Goal: Information Seeking & Learning: Check status

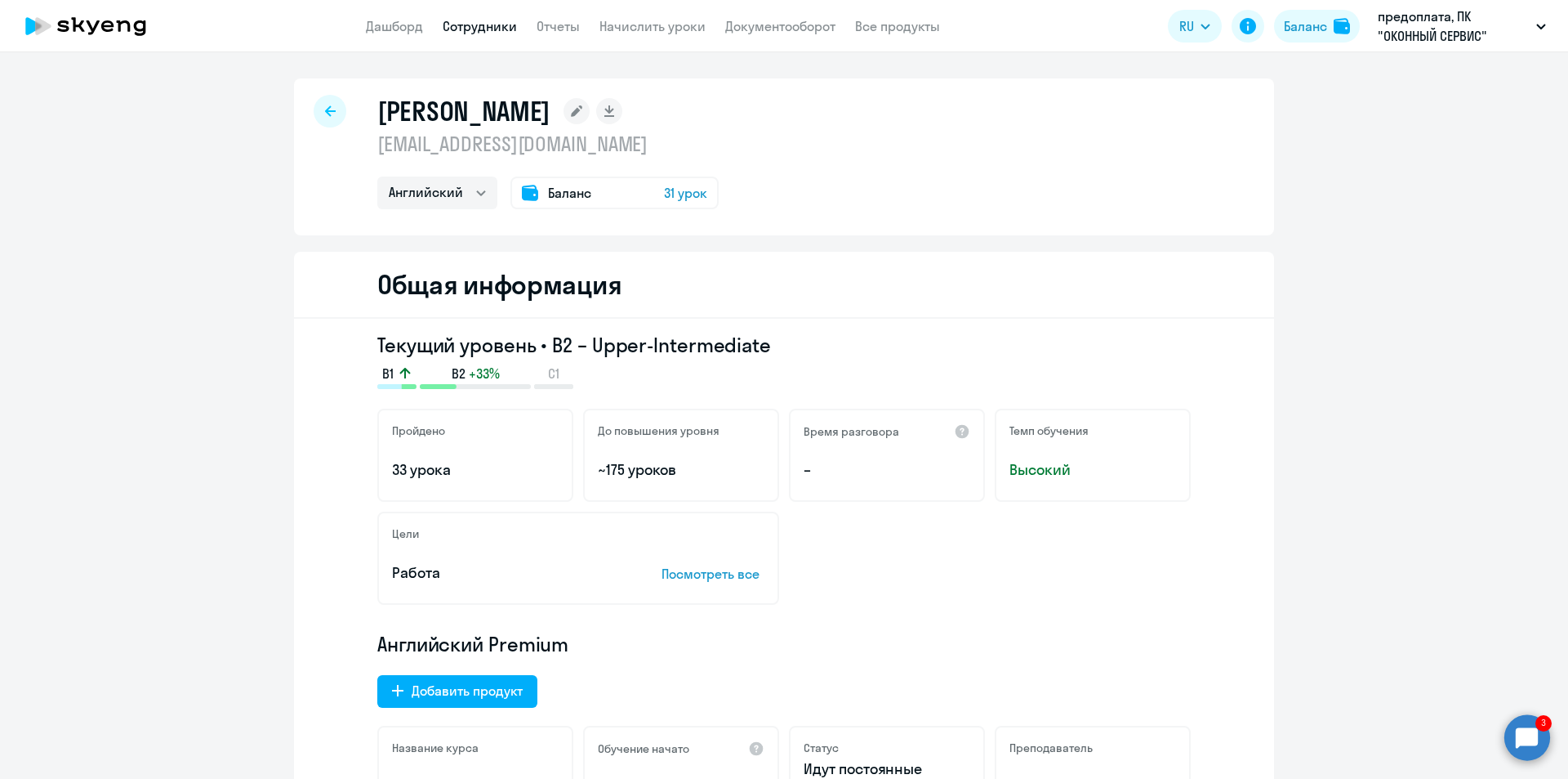
select select "english"
click at [326, 108] on icon at bounding box center [330, 111] width 11 height 12
select select "30"
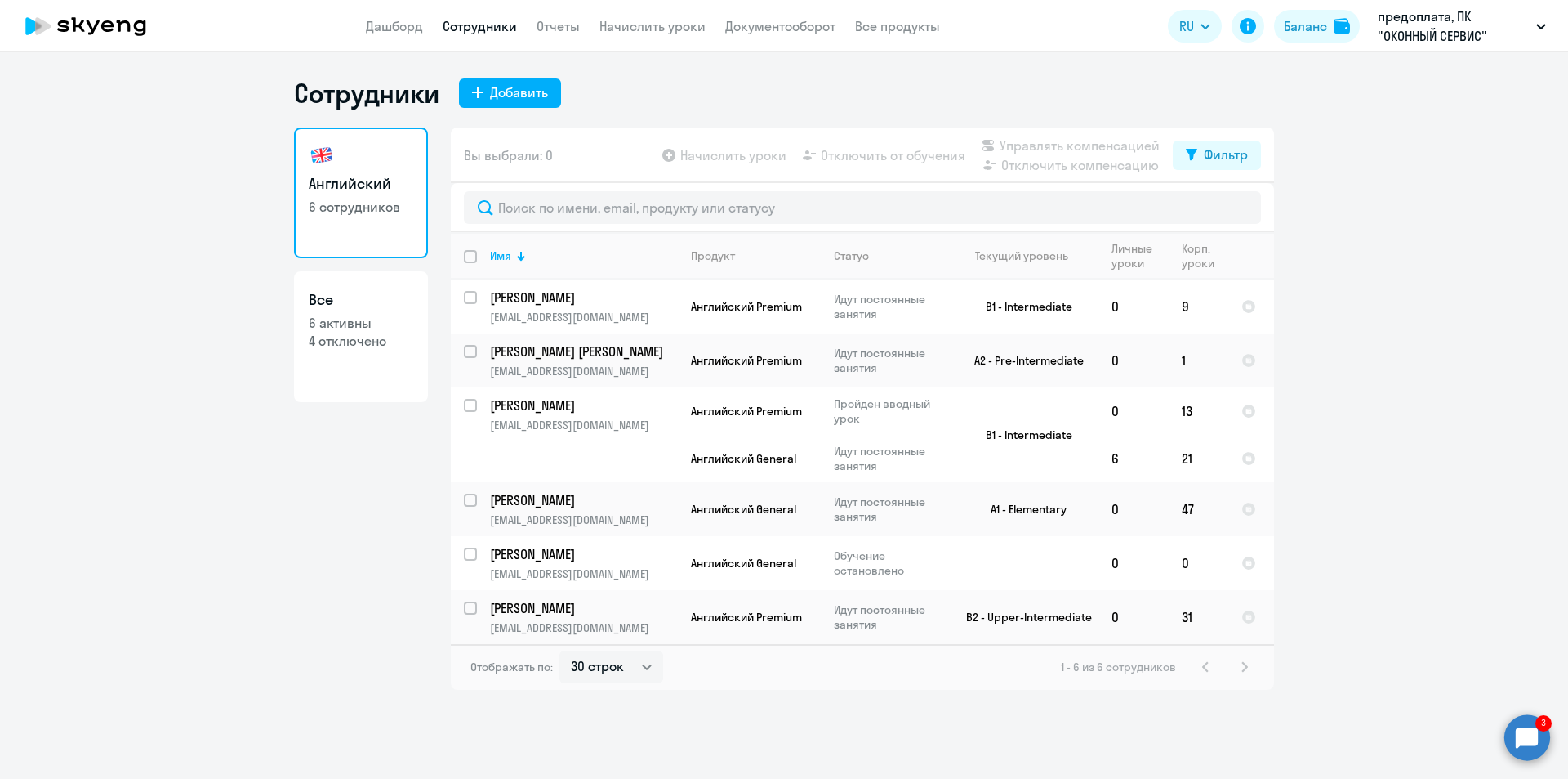
click at [348, 338] on p "4 отключено" at bounding box center [361, 340] width 105 height 18
select select "30"
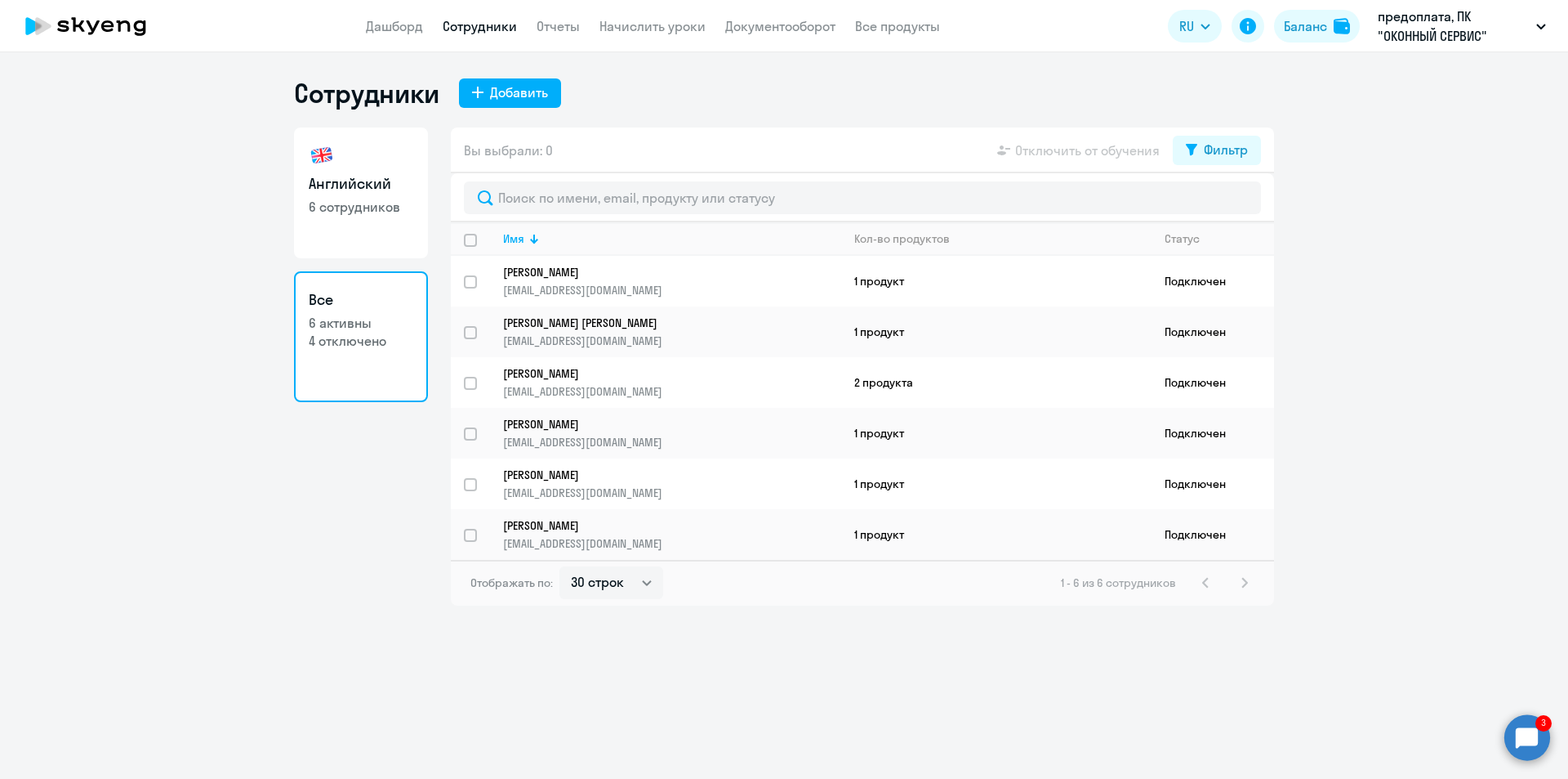
click at [348, 323] on p "6 активны" at bounding box center [361, 322] width 105 height 18
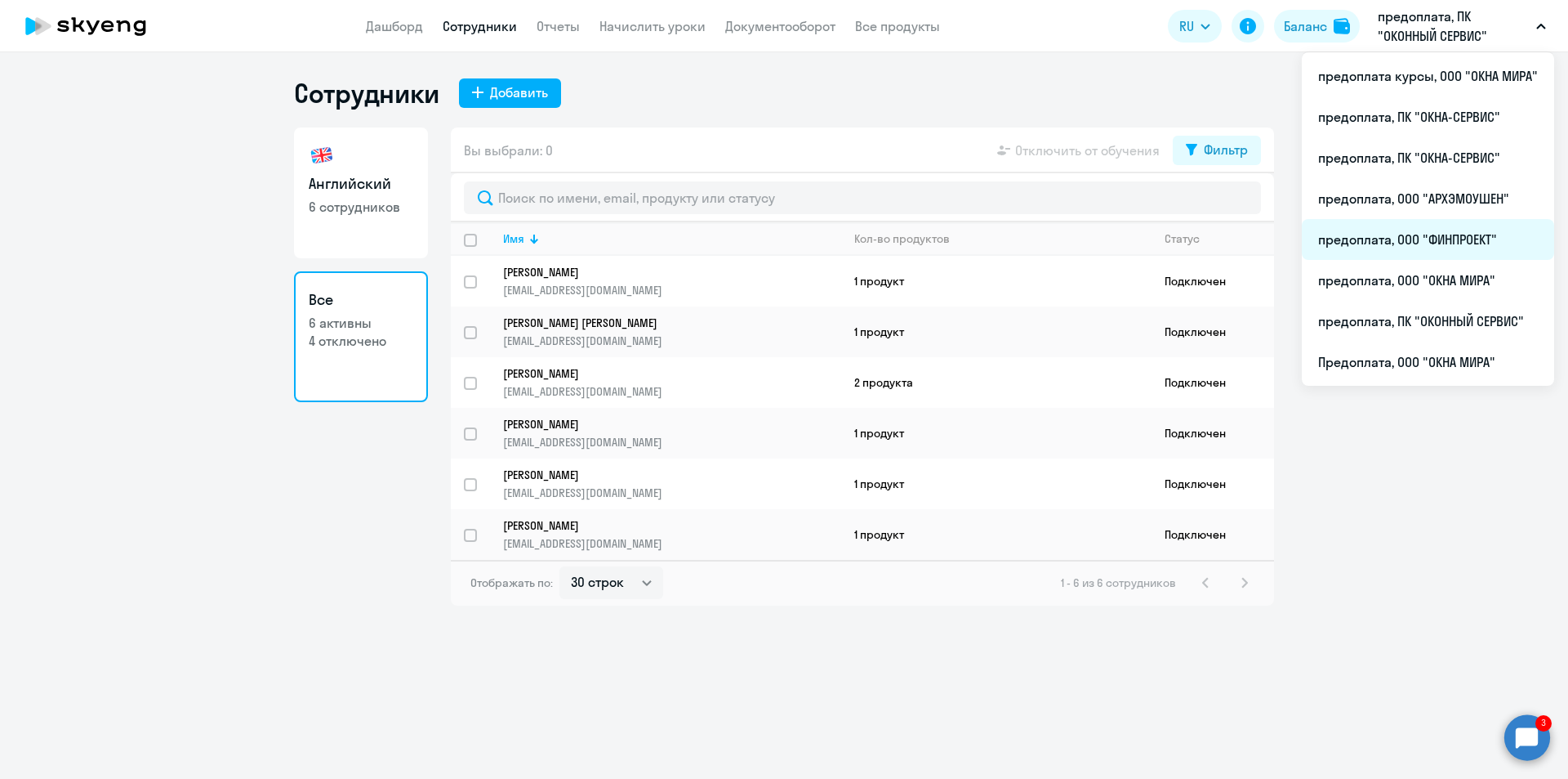
click at [1409, 235] on li "предоплата, ООО "ФИНПРОЕКТ"" at bounding box center [1428, 240] width 252 height 41
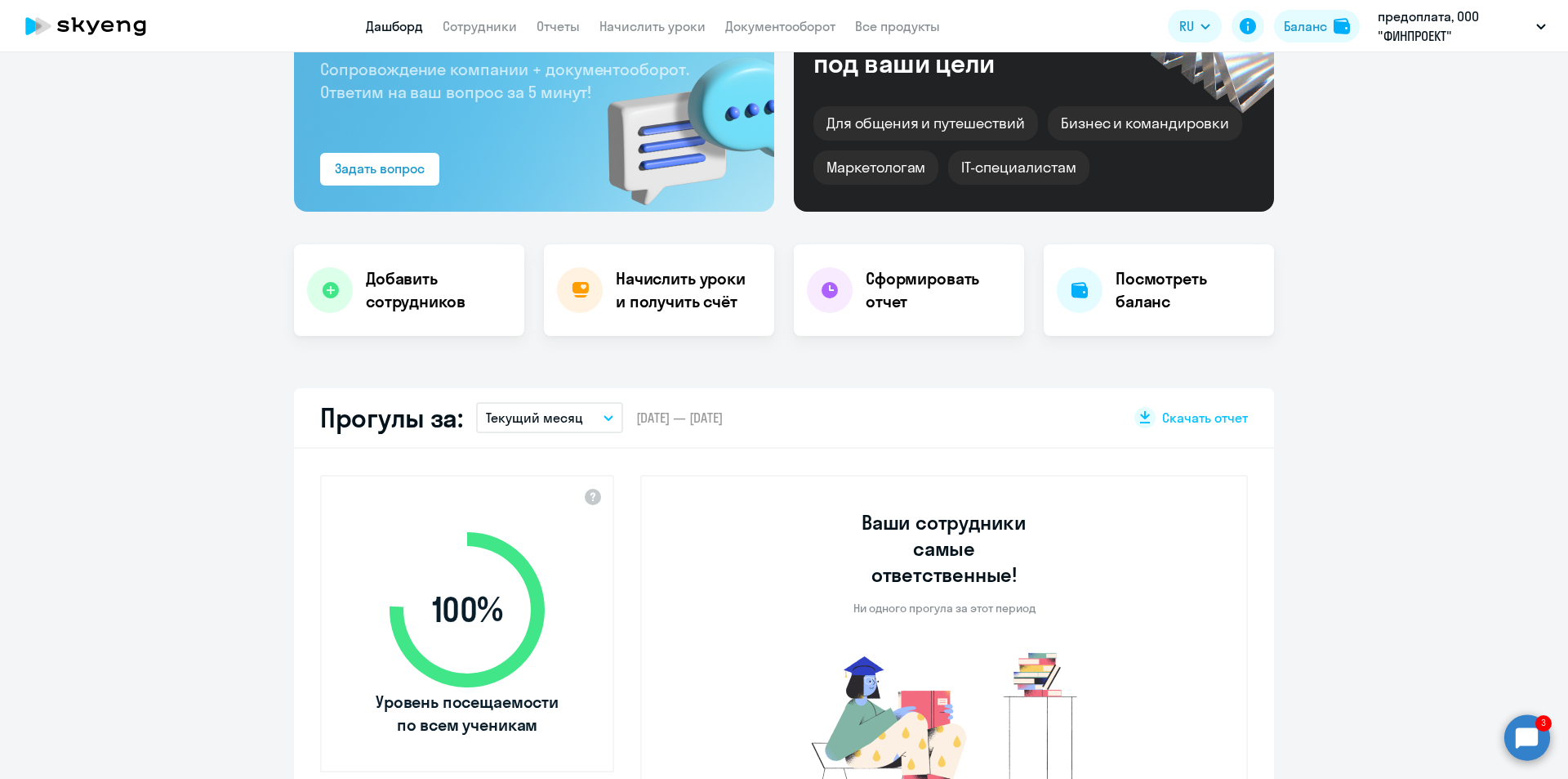
select select "30"
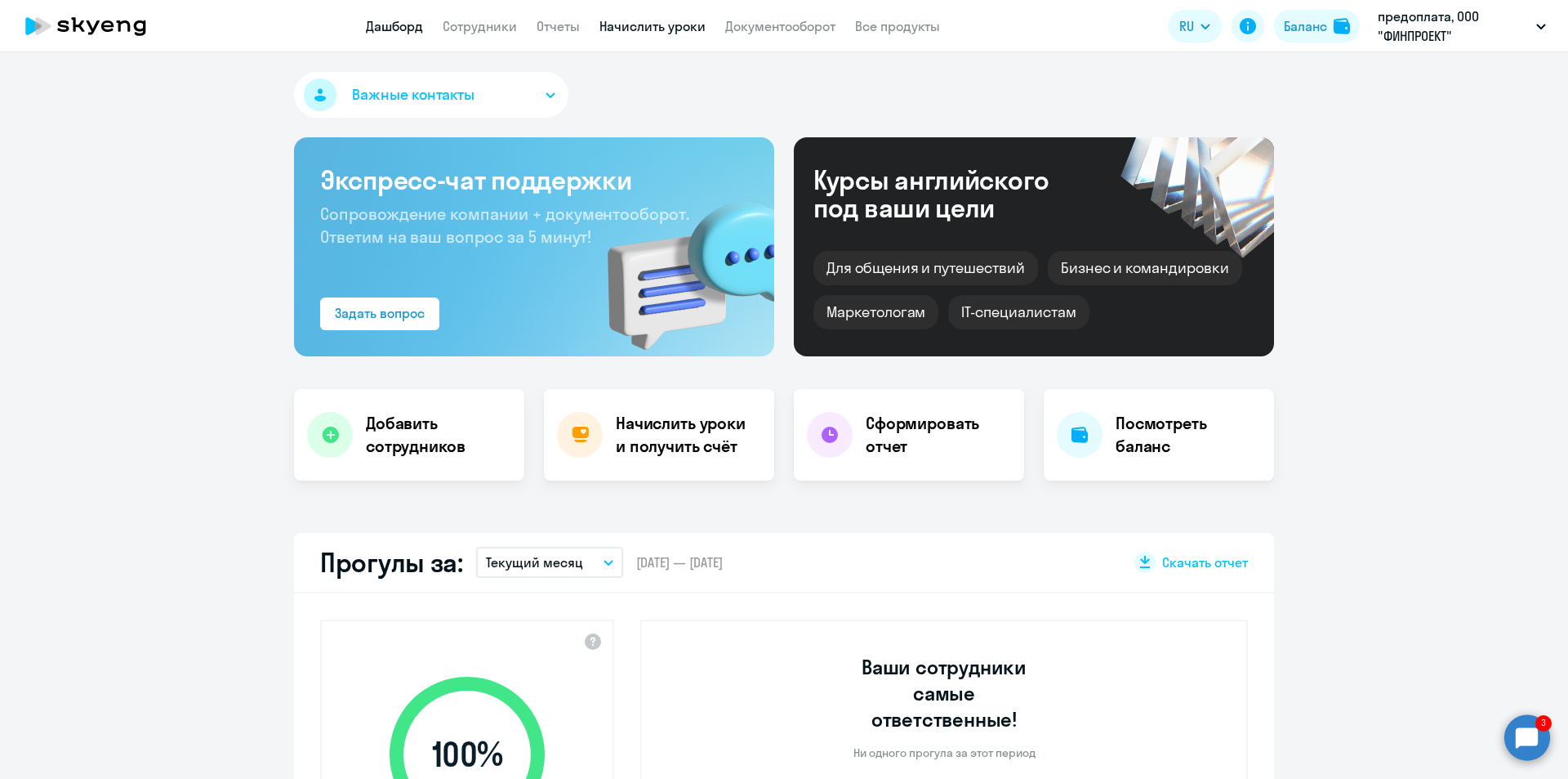
click at [631, 23] on link "Начислить уроки" at bounding box center [653, 25] width 106 height 16
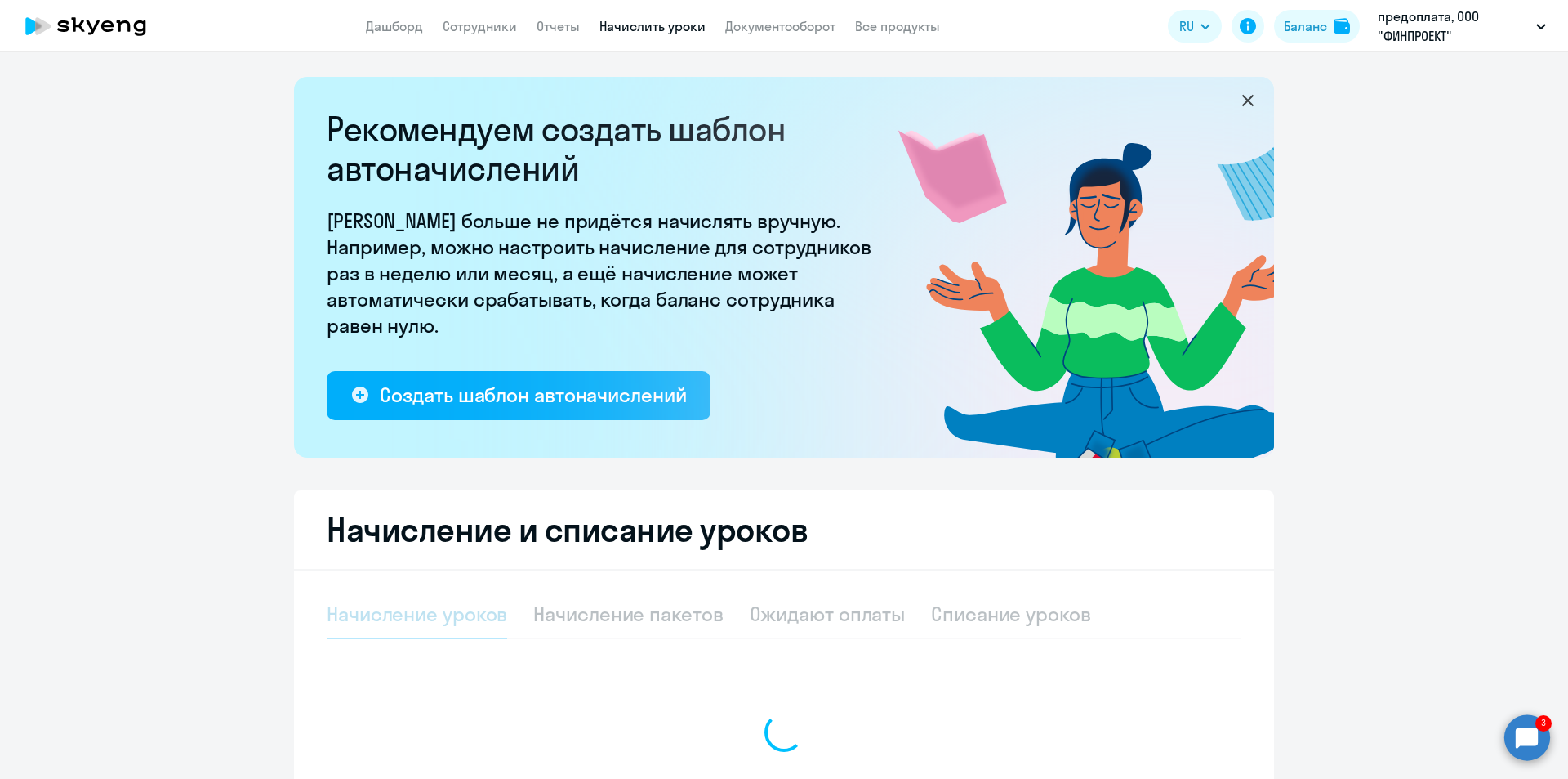
select select "10"
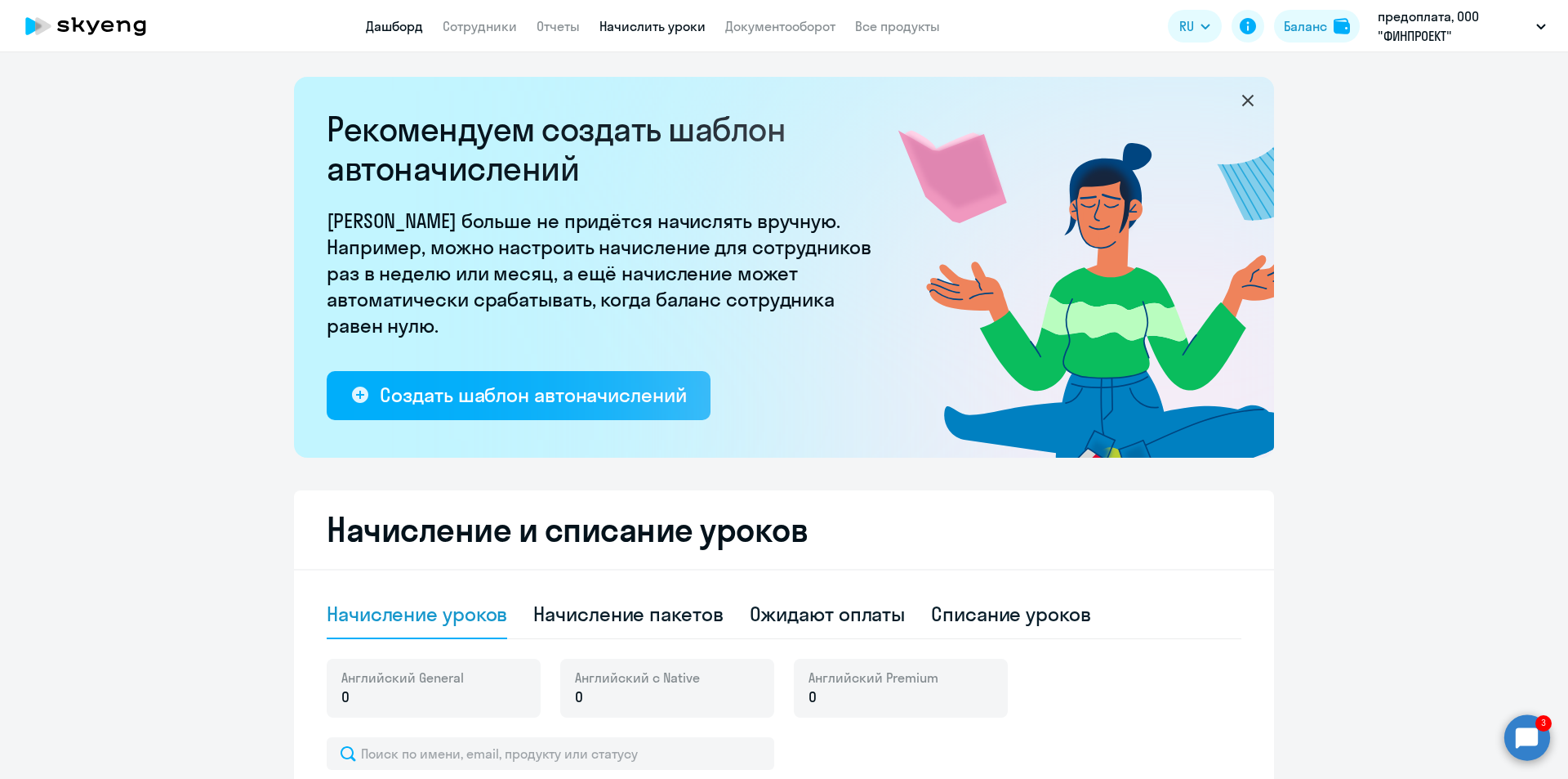
click at [396, 19] on link "Дашборд" at bounding box center [395, 25] width 57 height 16
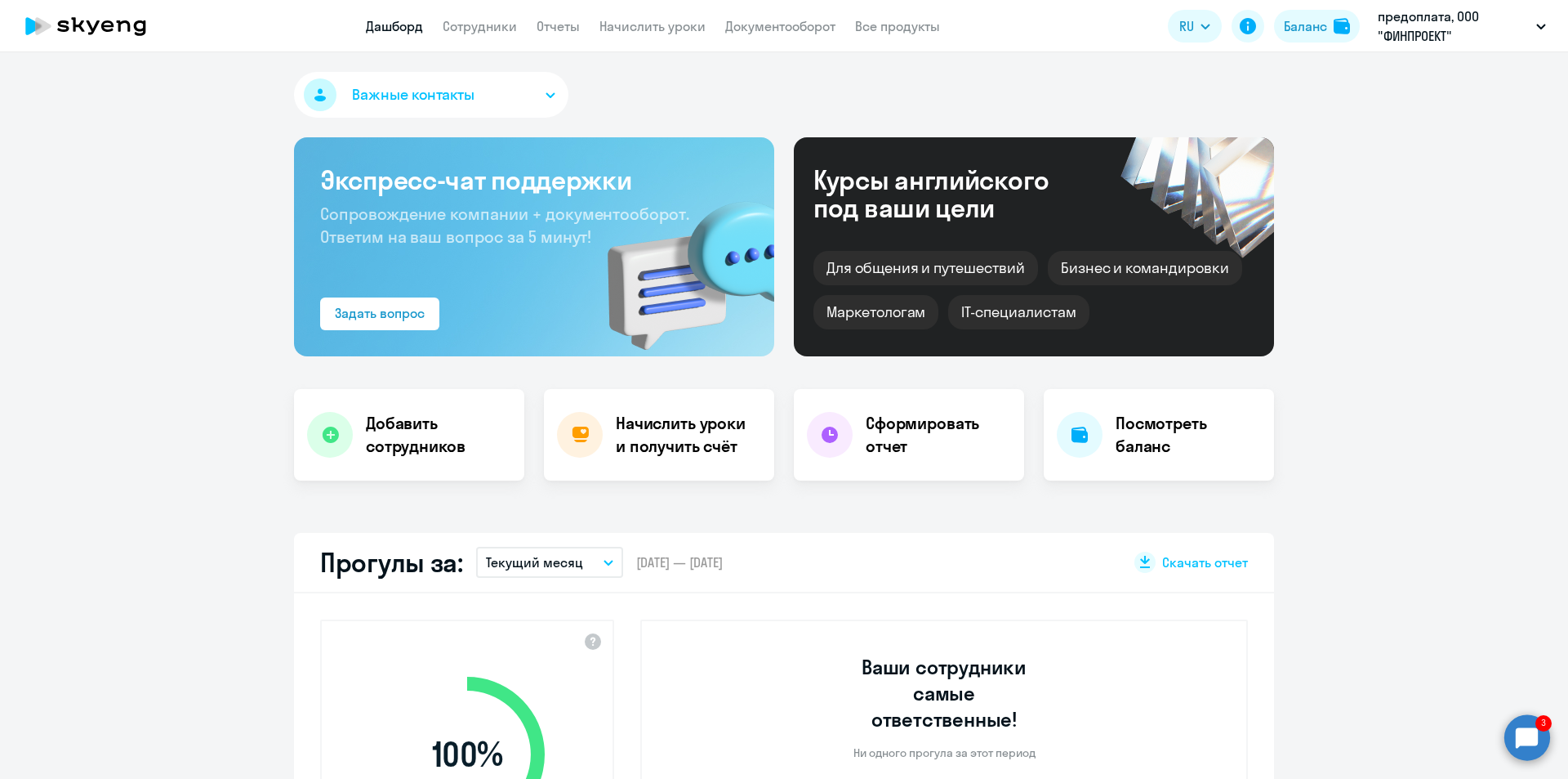
select select "30"
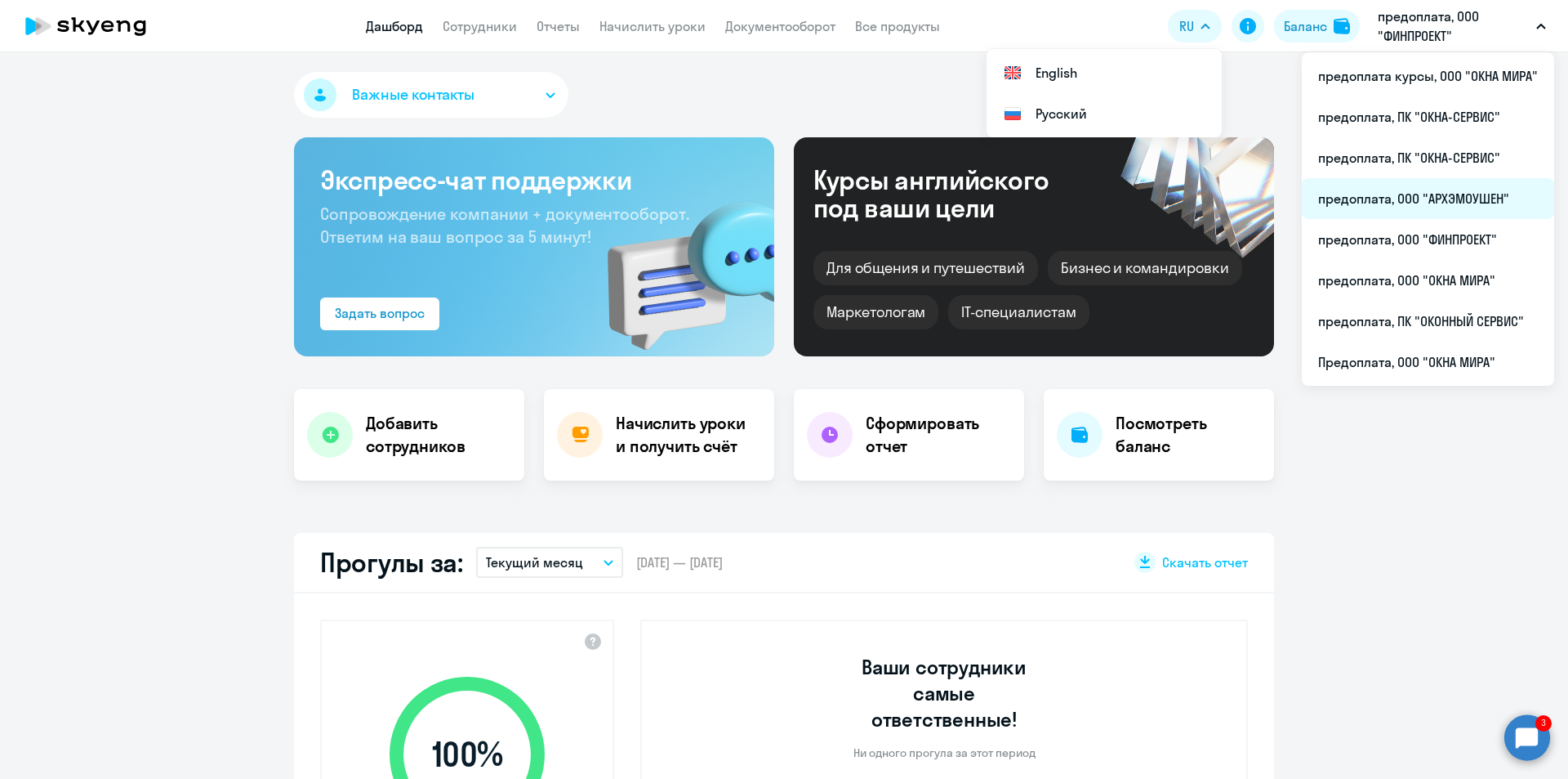
click at [1375, 198] on li "предоплата, ООО "АРХЭМОУШЕН"" at bounding box center [1428, 198] width 252 height 41
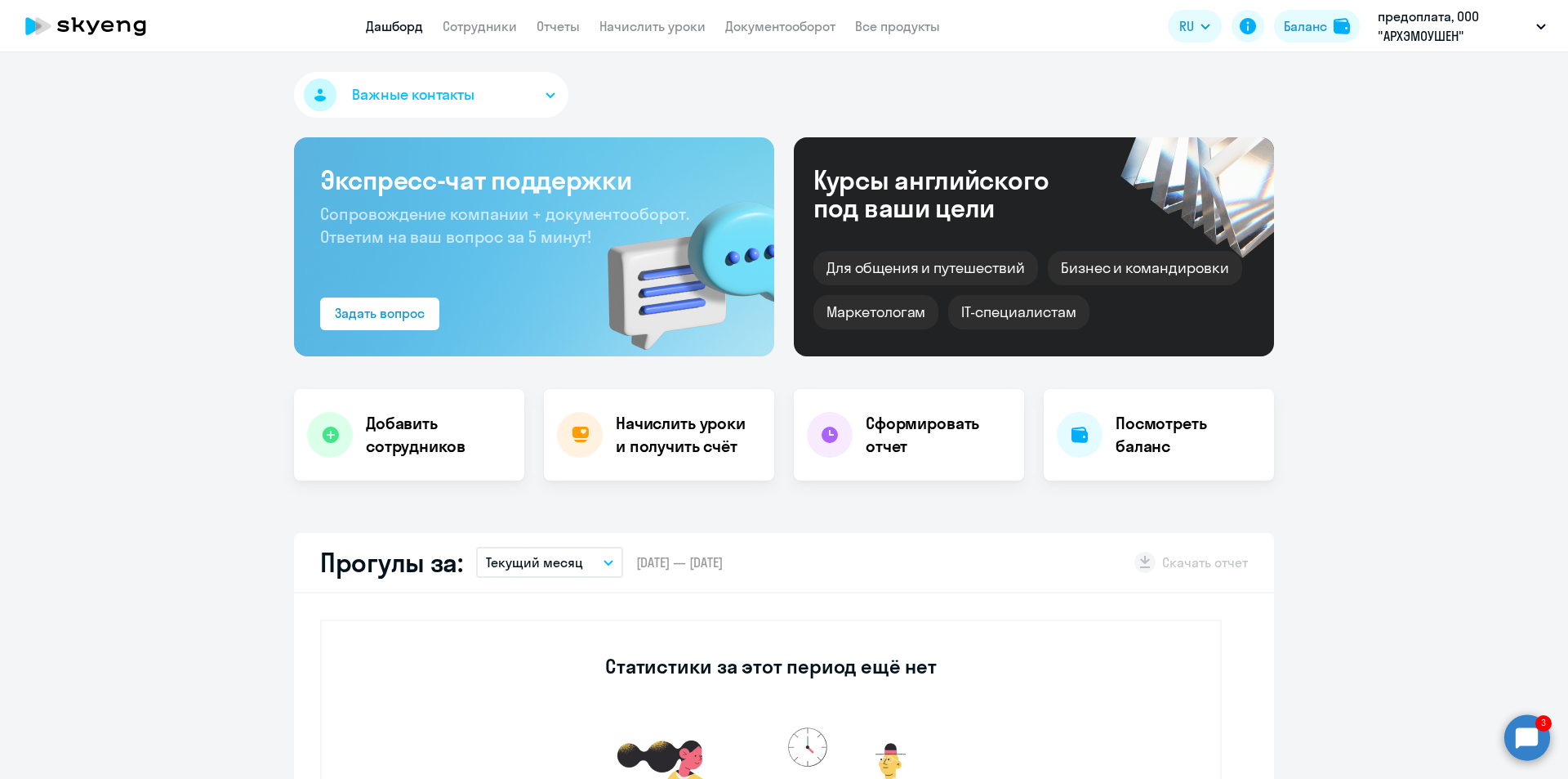
select select "30"
click at [1159, 424] on h4 "Посмотреть баланс" at bounding box center [1188, 435] width 145 height 46
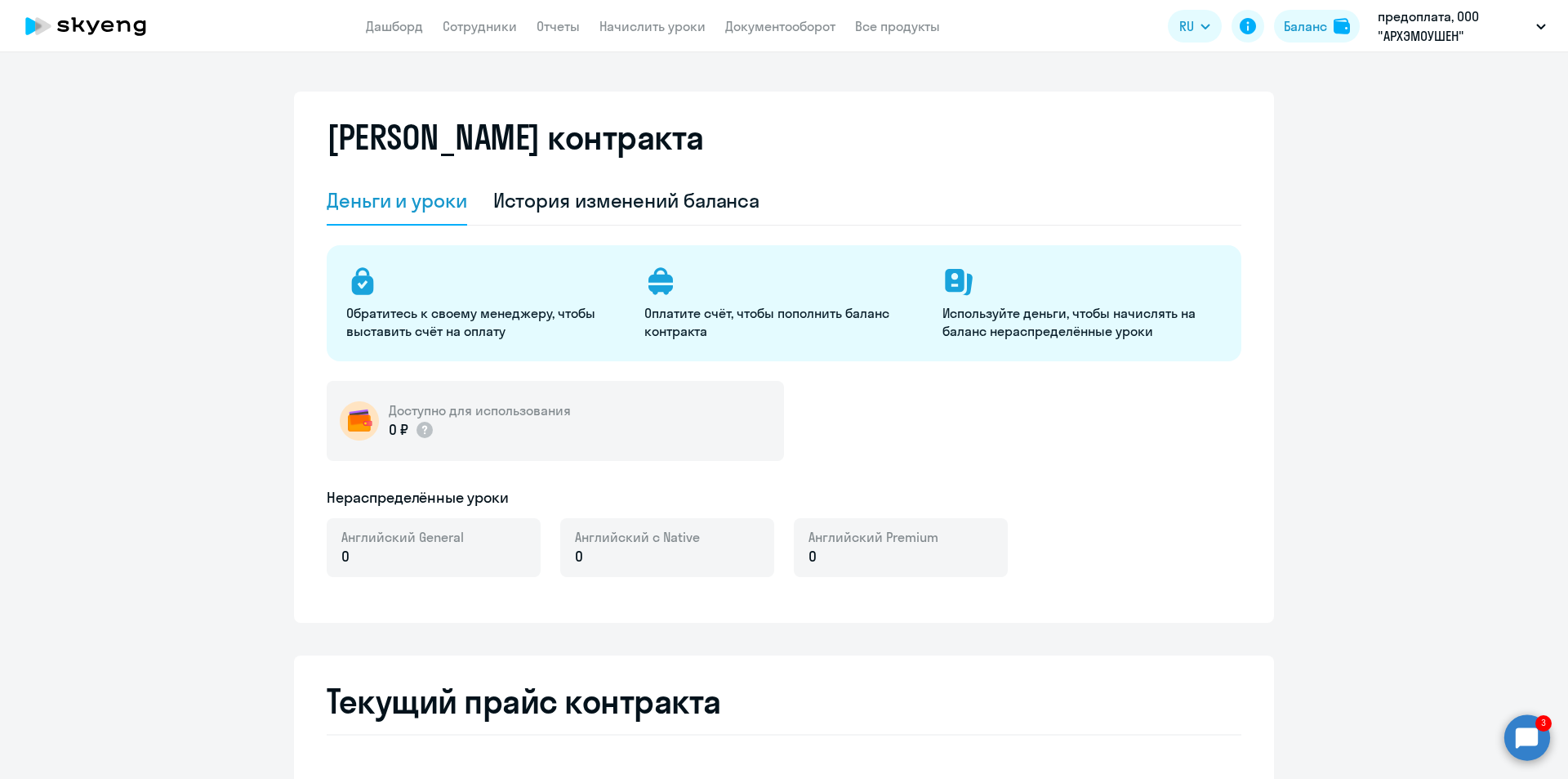
select select "english_adult_not_native_speaker"
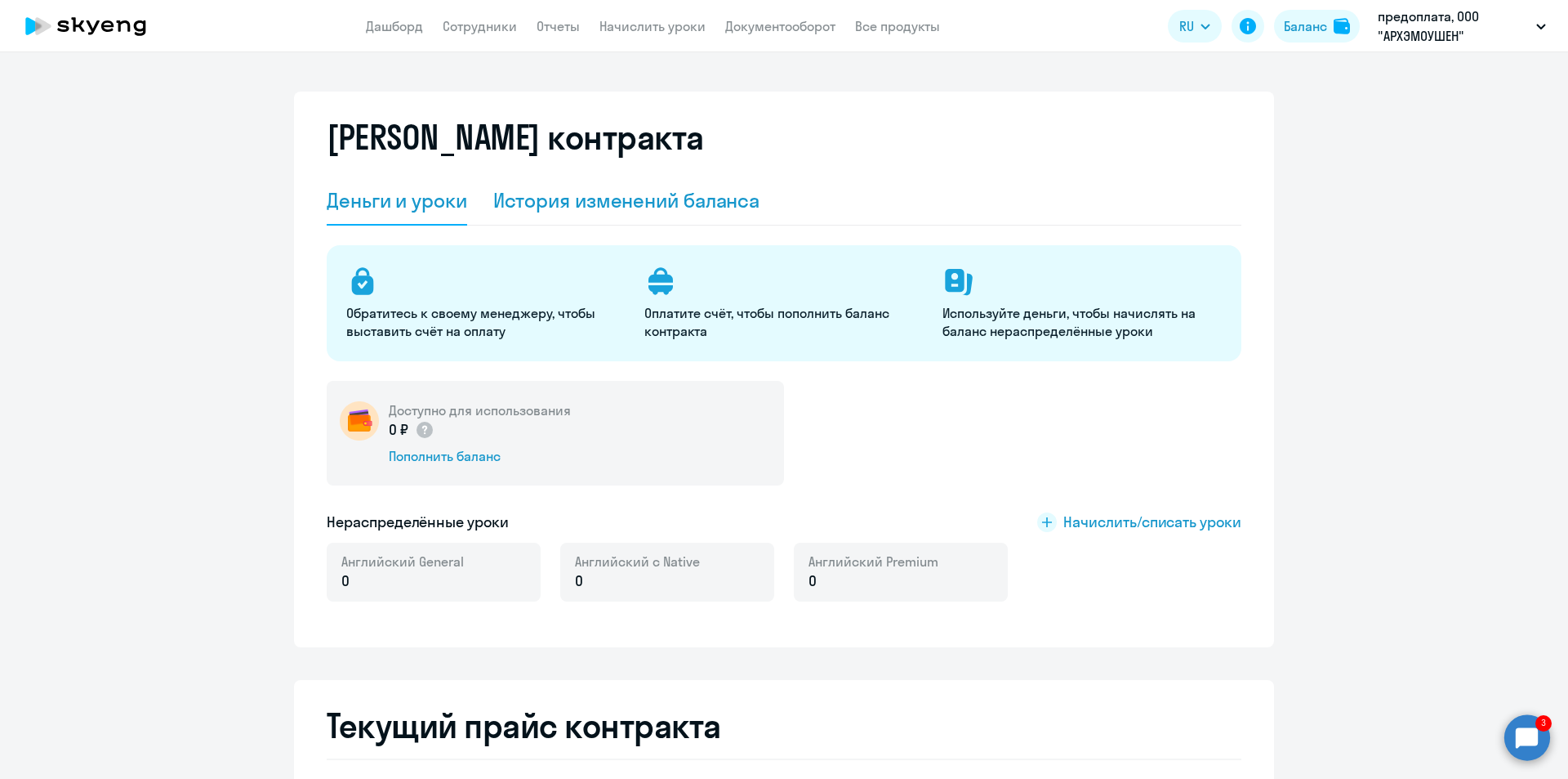
click at [597, 210] on div "История изменений баланса" at bounding box center [627, 200] width 267 height 26
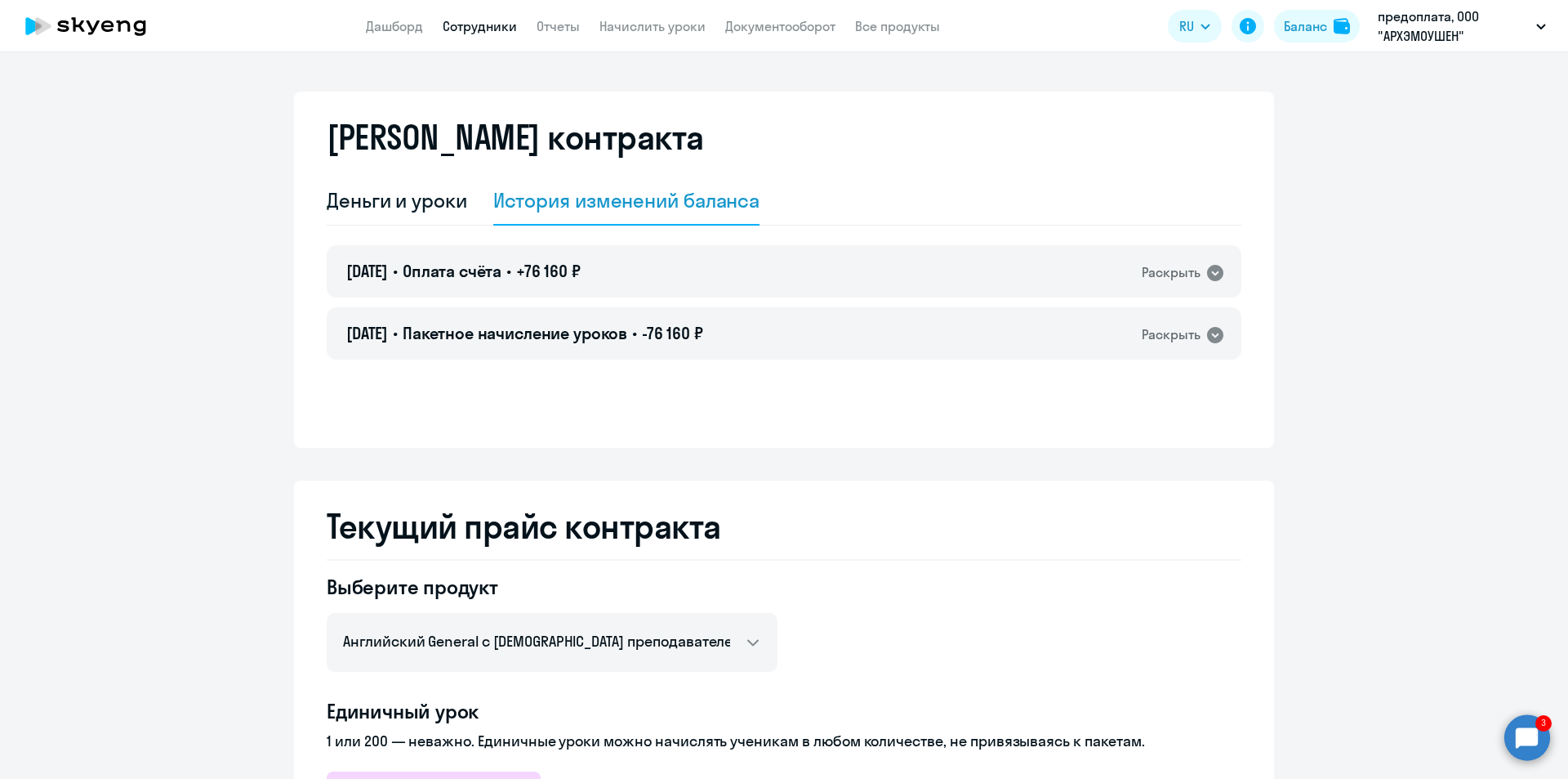
click at [464, 24] on link "Сотрудники" at bounding box center [480, 25] width 74 height 16
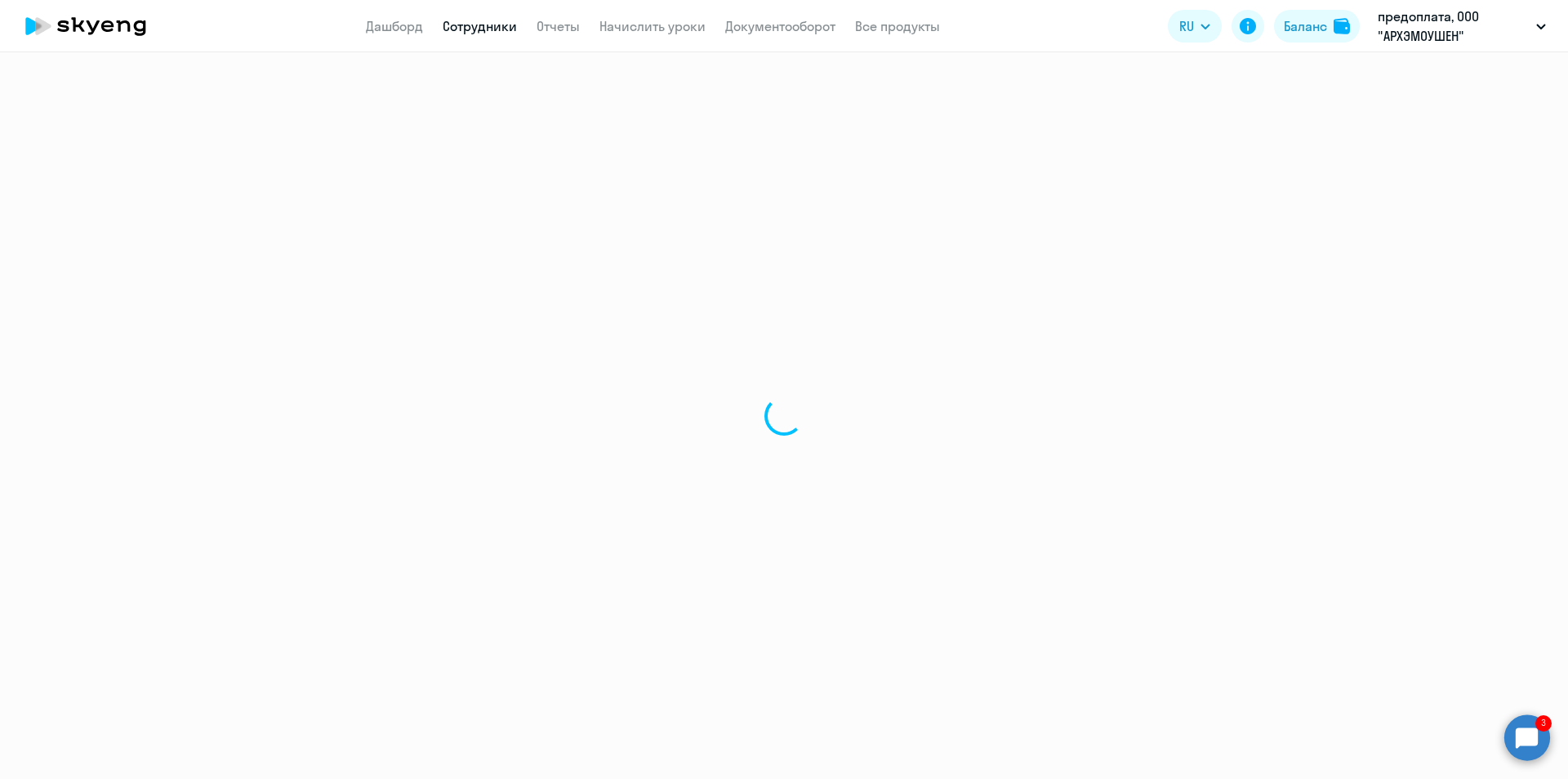
select select "30"
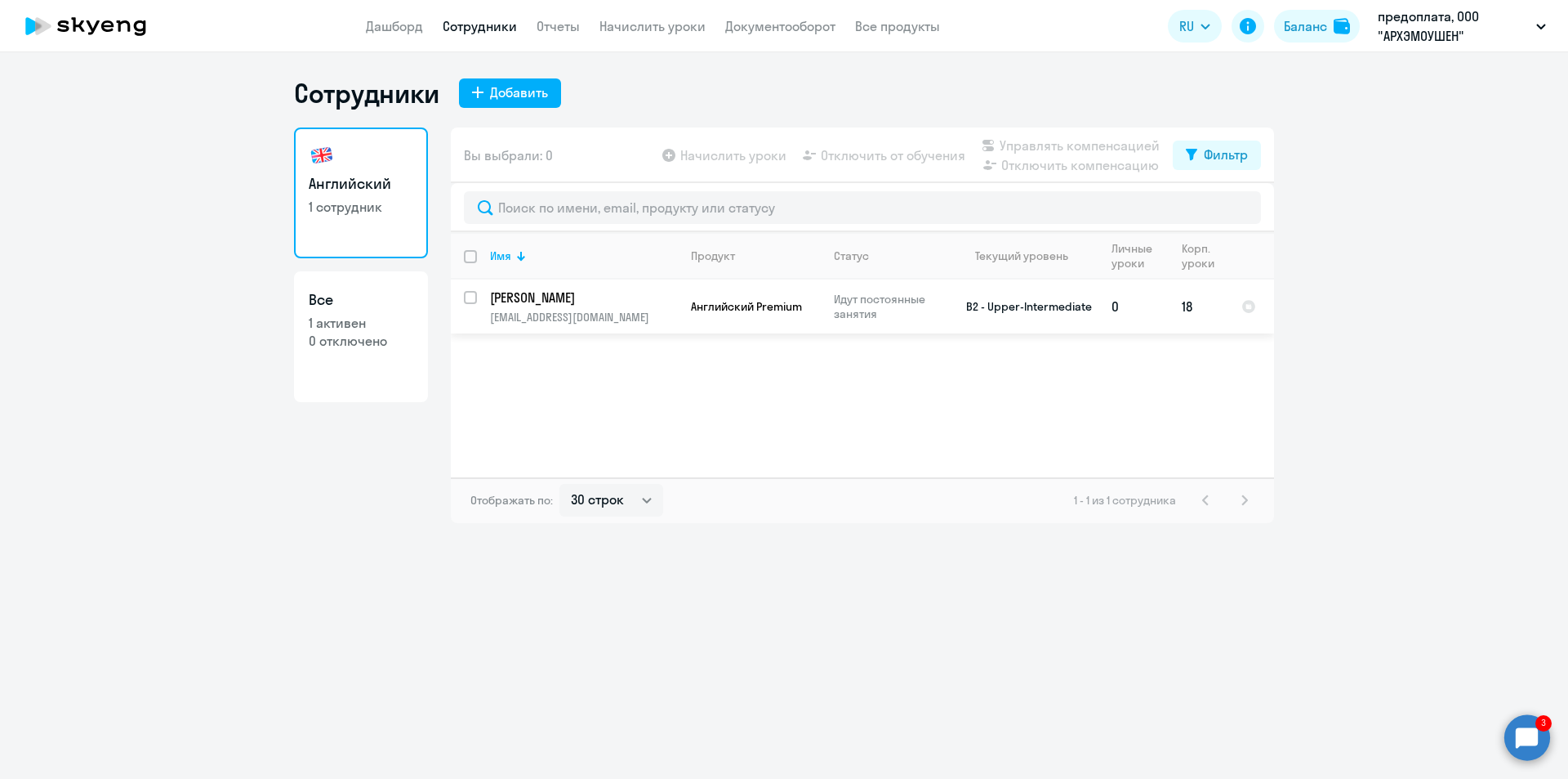
click at [546, 297] on p "[PERSON_NAME]" at bounding box center [582, 297] width 185 height 18
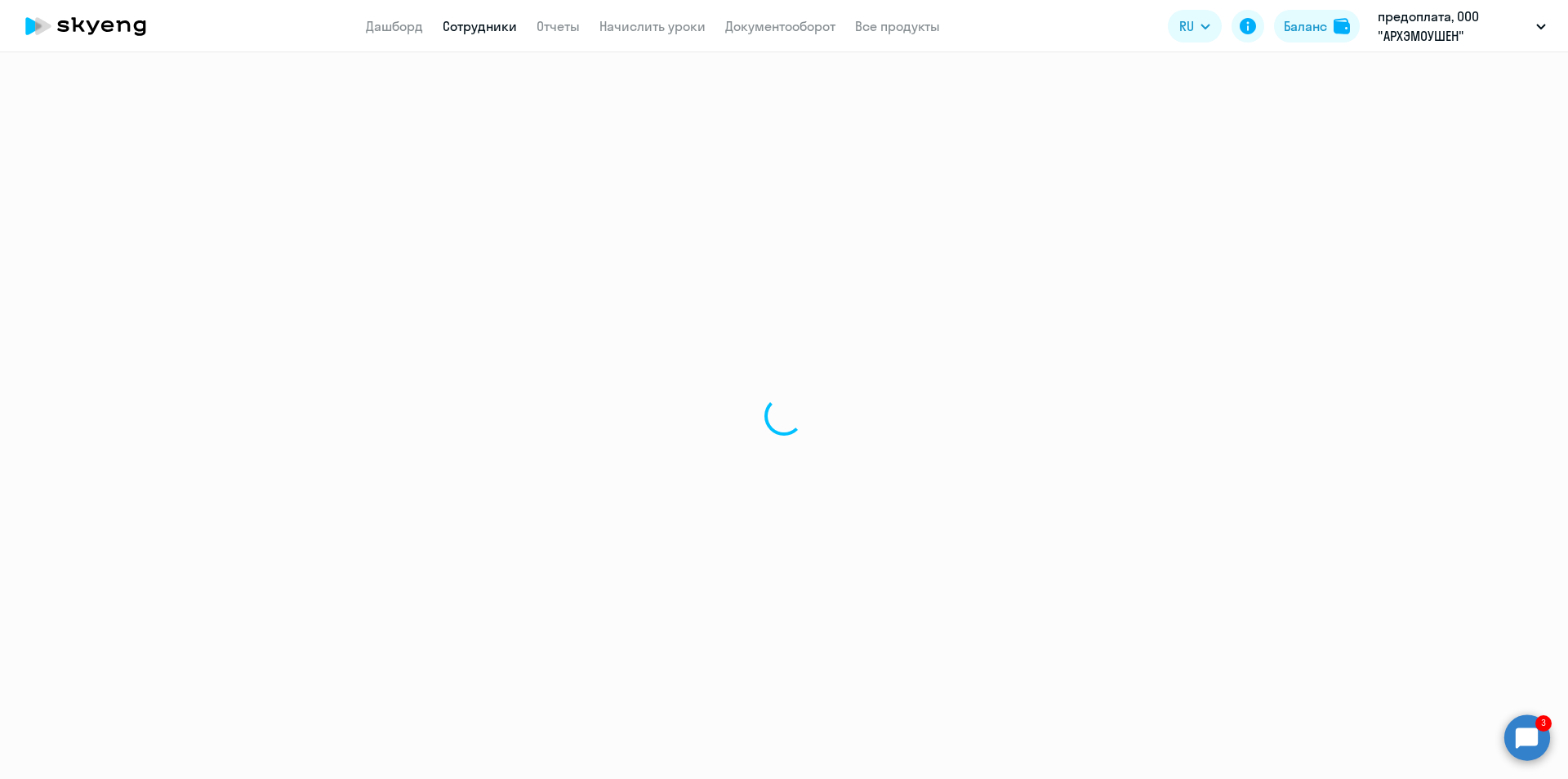
select select "english"
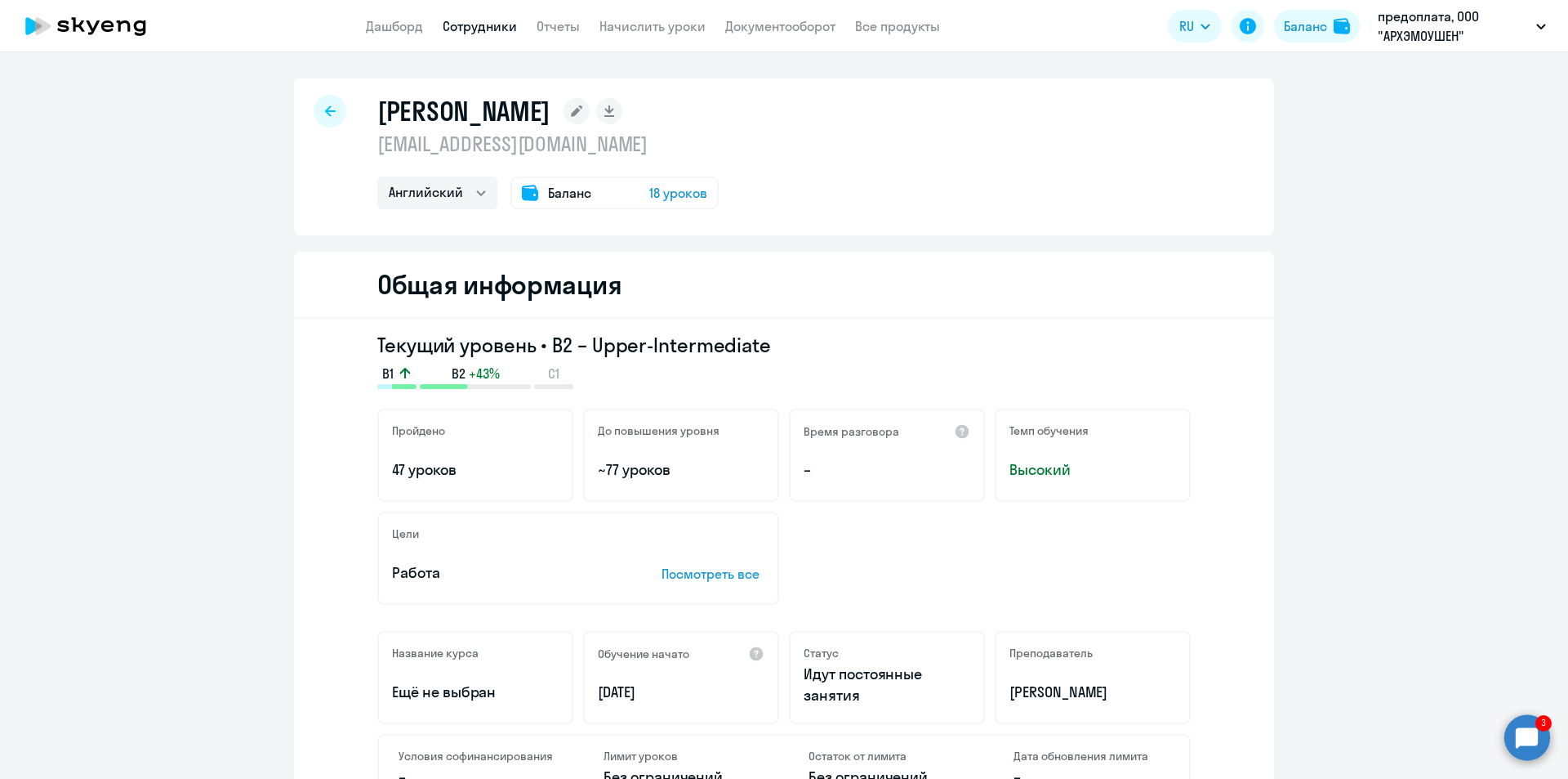
click at [658, 195] on span "18 уроков" at bounding box center [678, 192] width 58 height 19
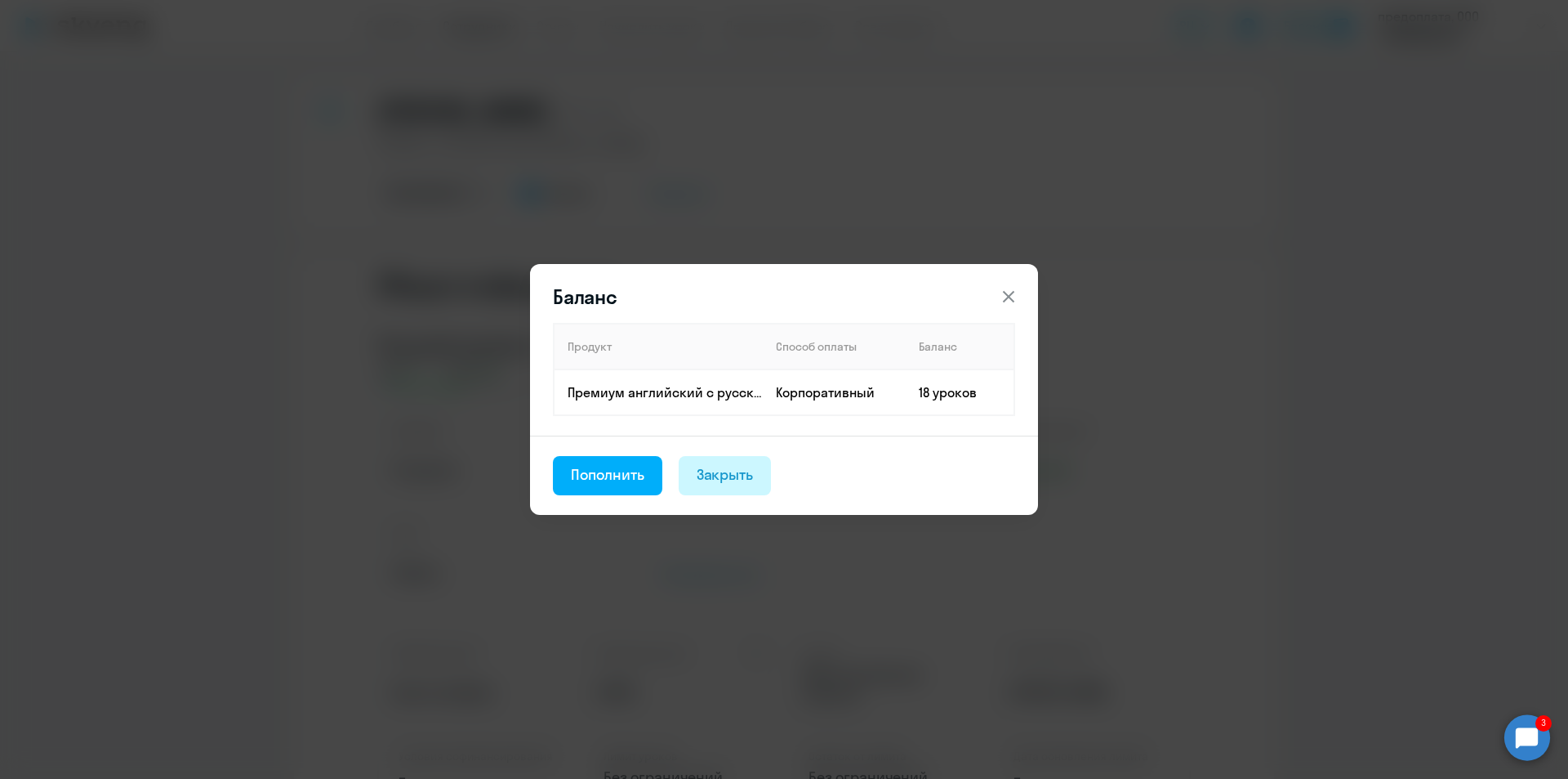
click at [732, 478] on div "Закрыть" at bounding box center [725, 474] width 57 height 21
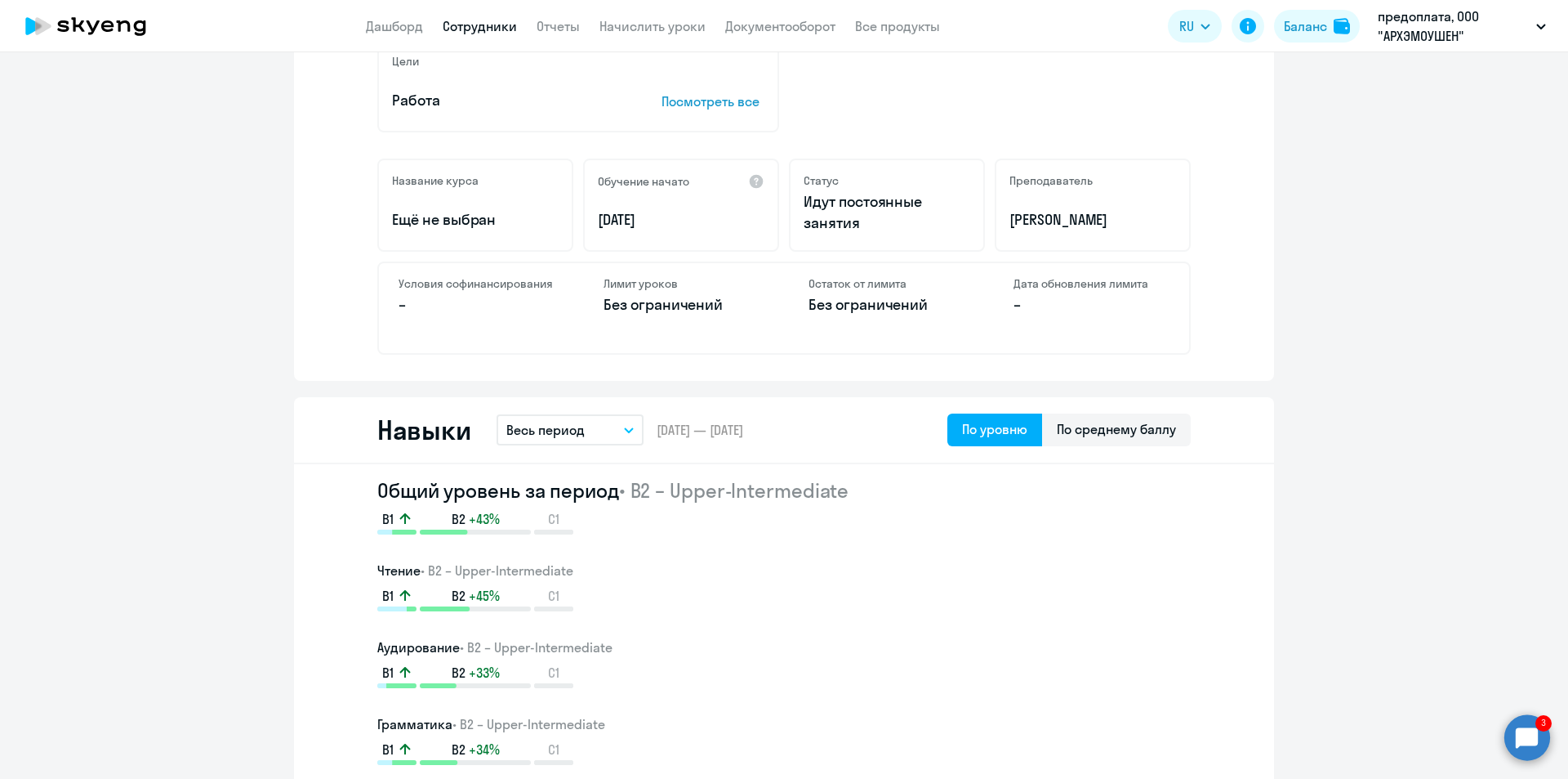
scroll to position [572, 0]
